Goal: Information Seeking & Learning: Learn about a topic

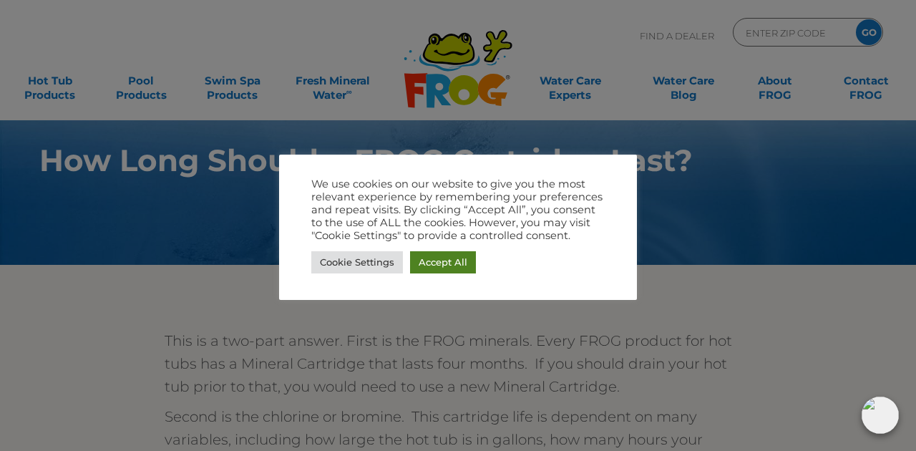
click at [457, 264] on link "Accept All" at bounding box center [443, 262] width 66 height 22
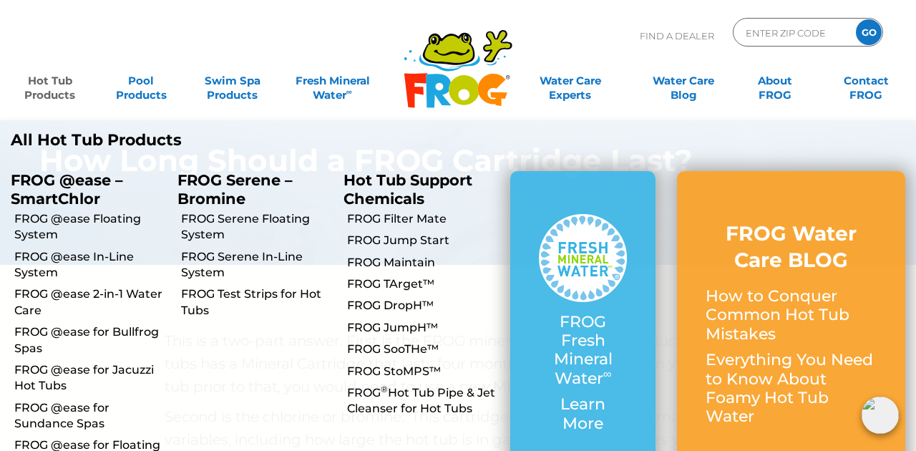
click at [39, 85] on link "Hot Tub Products" at bounding box center [49, 81] width 71 height 29
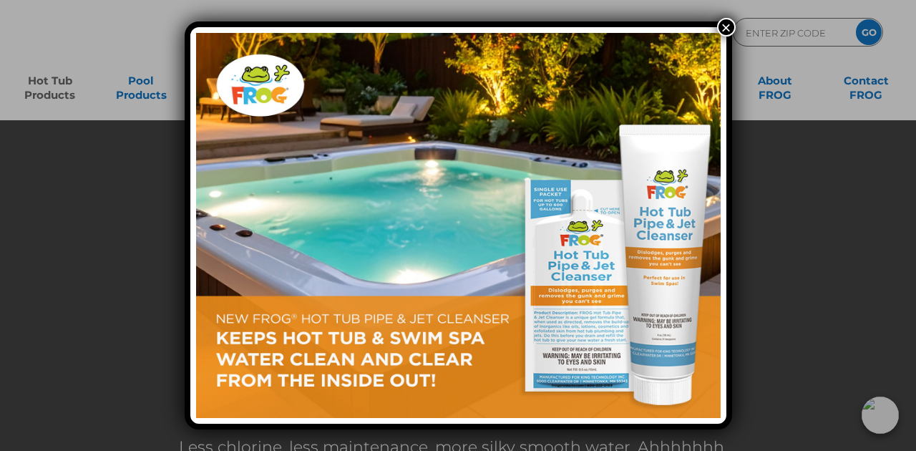
click at [724, 26] on button "×" at bounding box center [726, 27] width 19 height 19
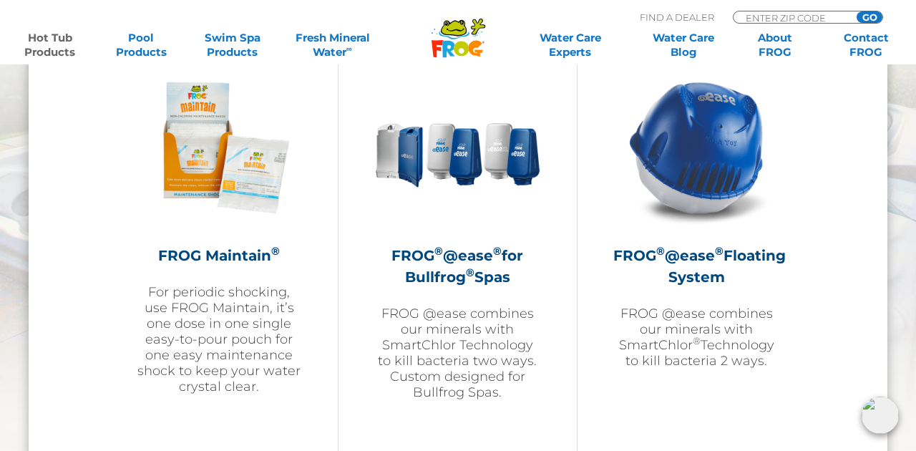
scroll to position [1685, 0]
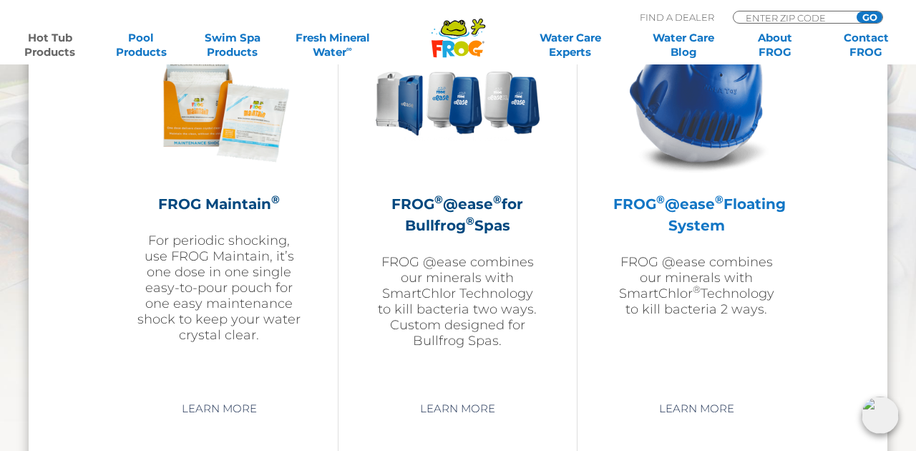
click at [688, 255] on p "FROG @ease combines our minerals with SmartChlor ® Technology to kill bacteria …" at bounding box center [696, 285] width 167 height 63
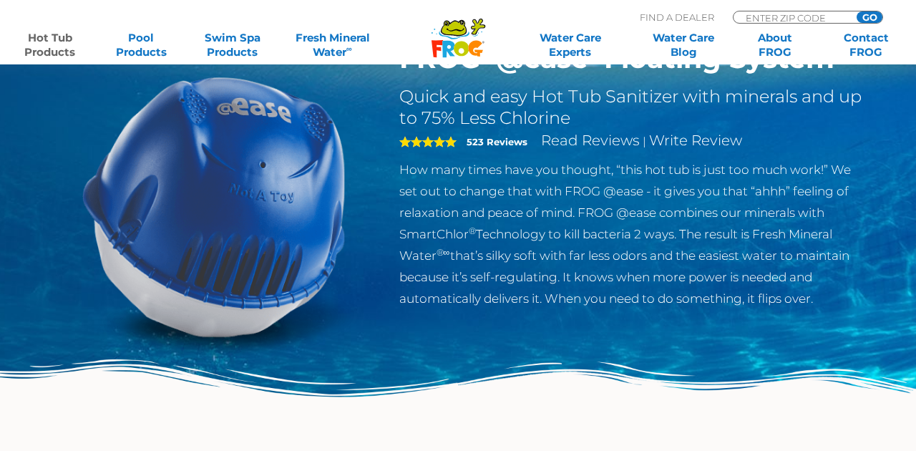
scroll to position [223, 0]
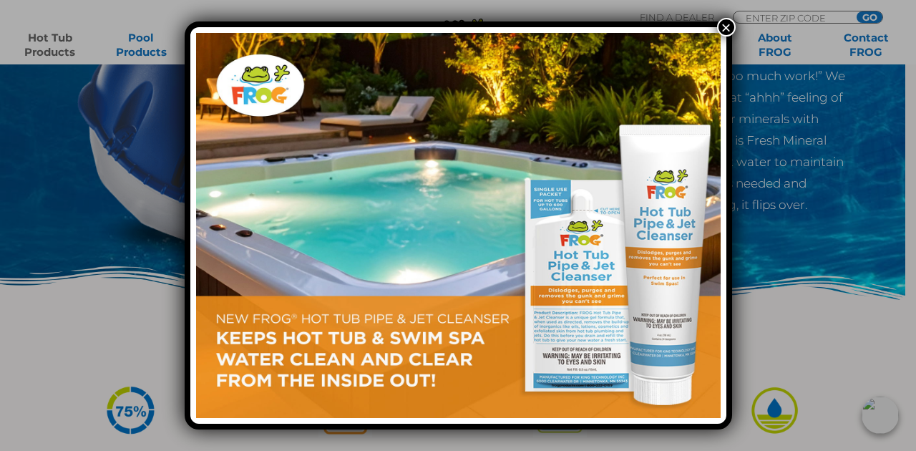
click at [729, 22] on button "×" at bounding box center [726, 27] width 19 height 19
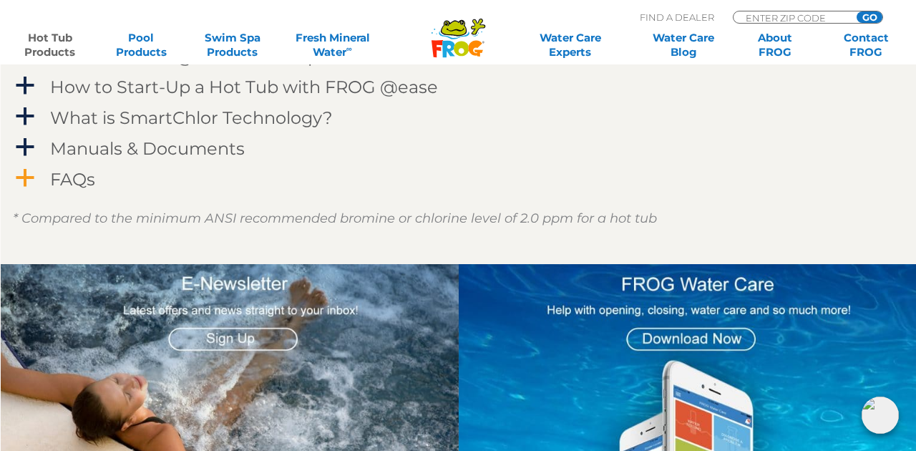
scroll to position [1589, 5]
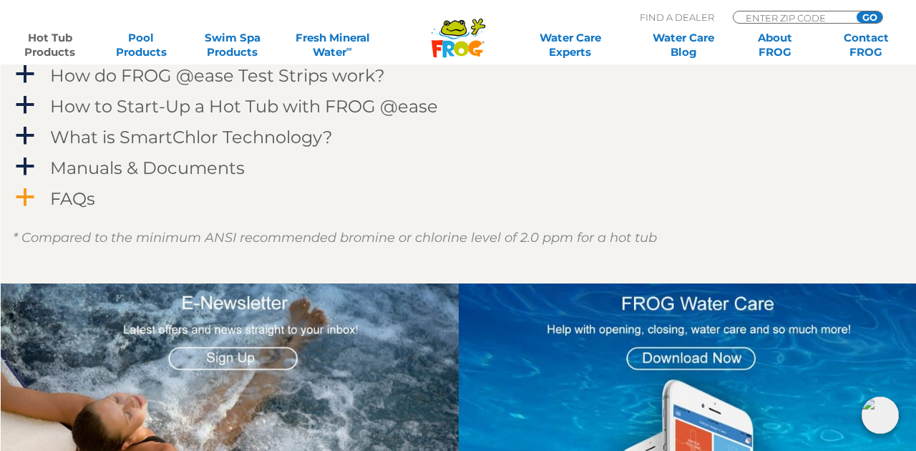
click at [50, 197] on h4 "FAQs" at bounding box center [72, 198] width 45 height 19
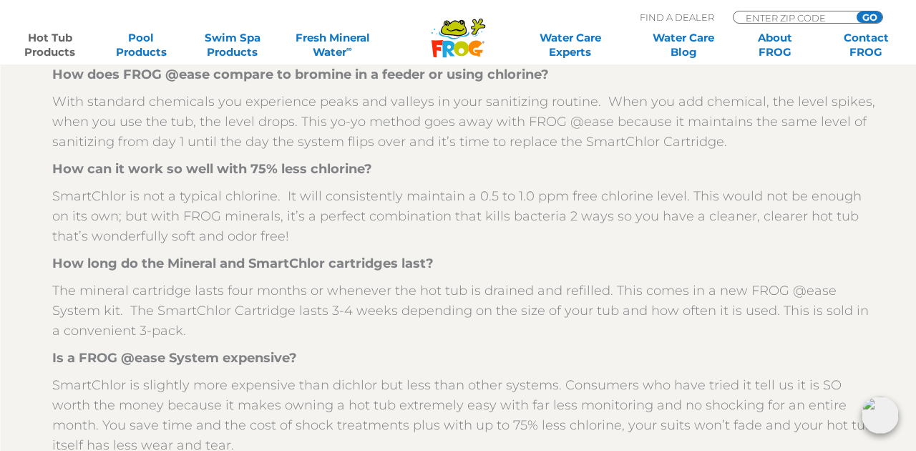
scroll to position [1805, 5]
